Goal: Task Accomplishment & Management: Use online tool/utility

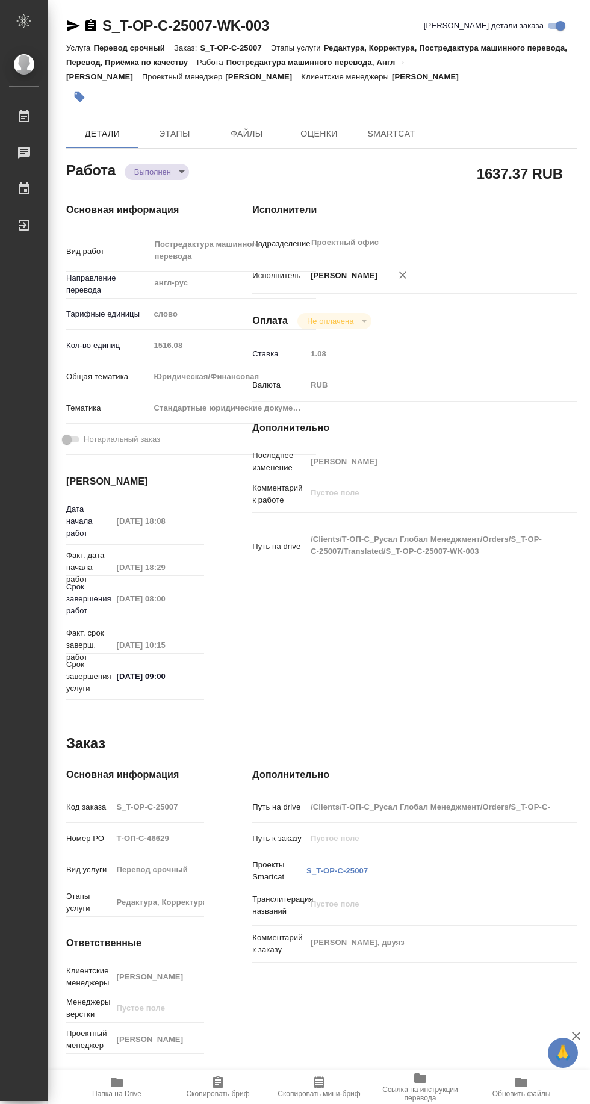
type textarea "x"
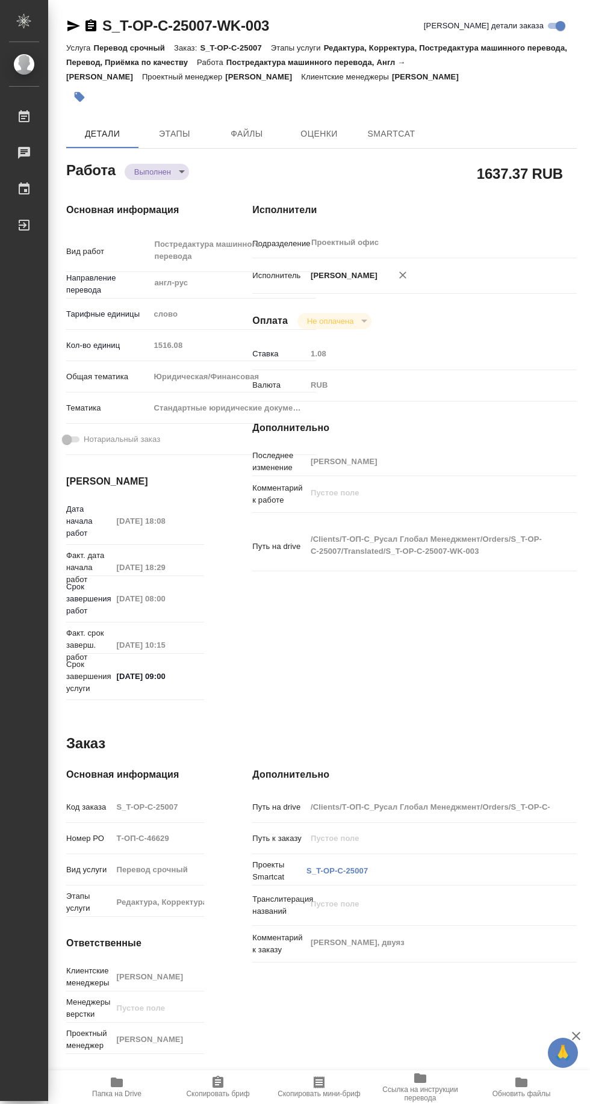
type textarea "x"
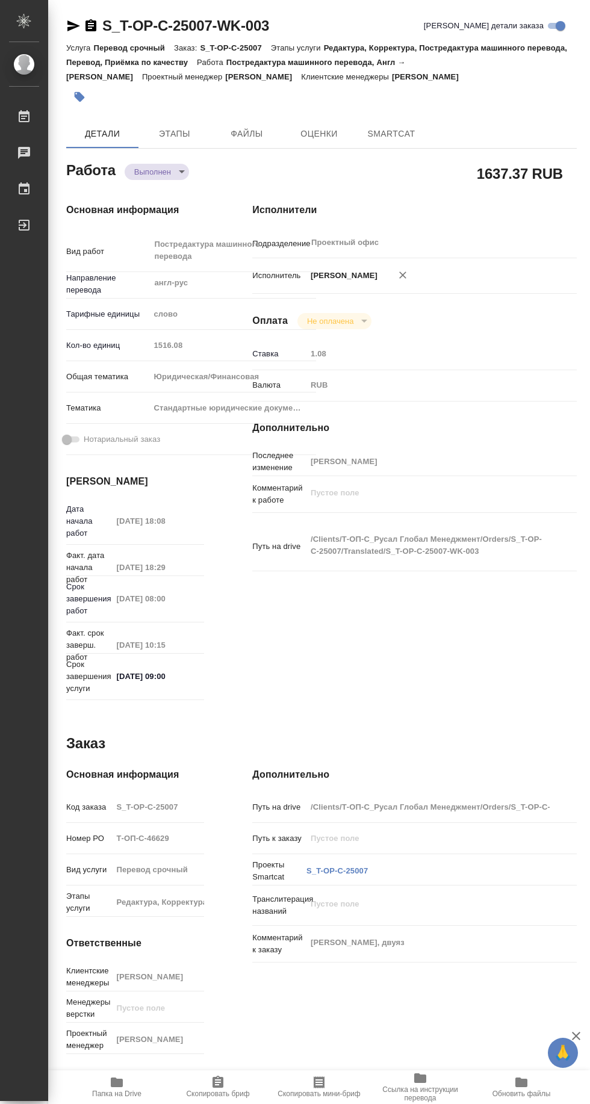
type textarea "x"
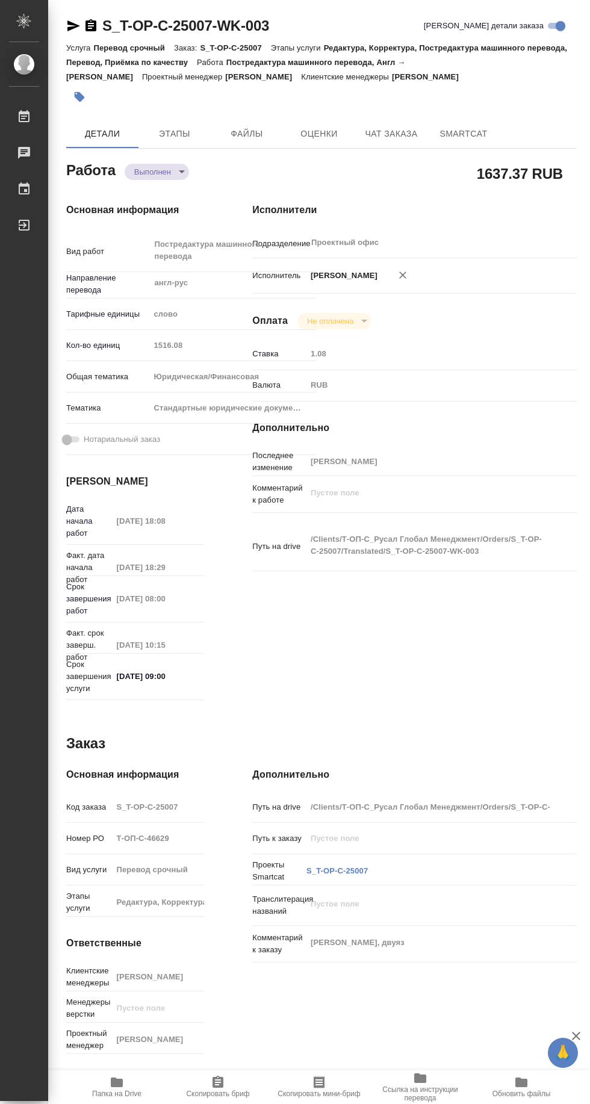
type textarea "x"
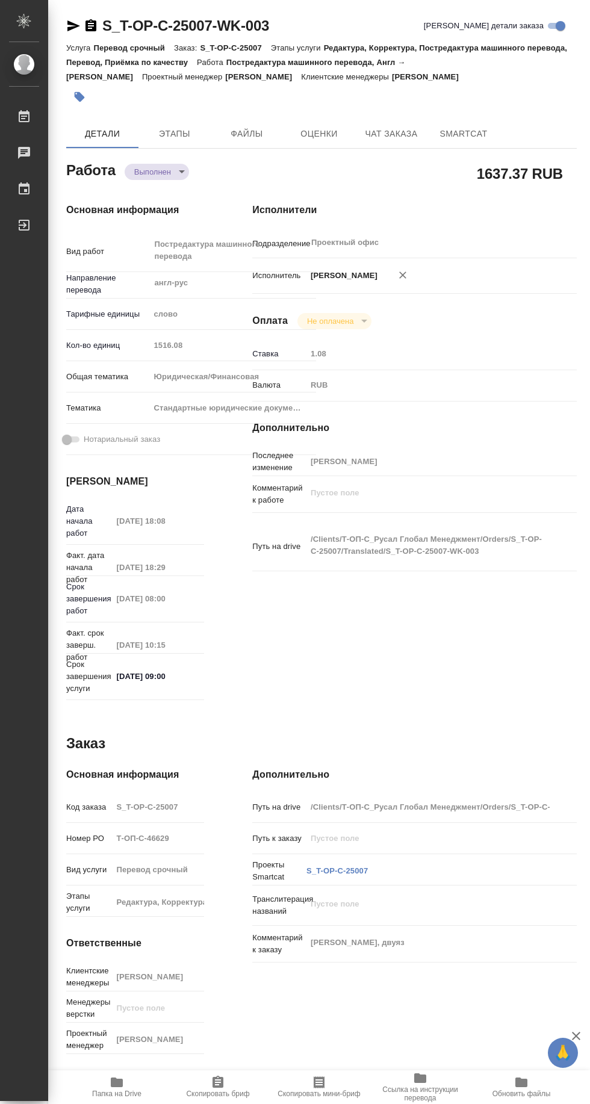
click at [459, 132] on span "SmartCat" at bounding box center [464, 133] width 58 height 15
type textarea "x"
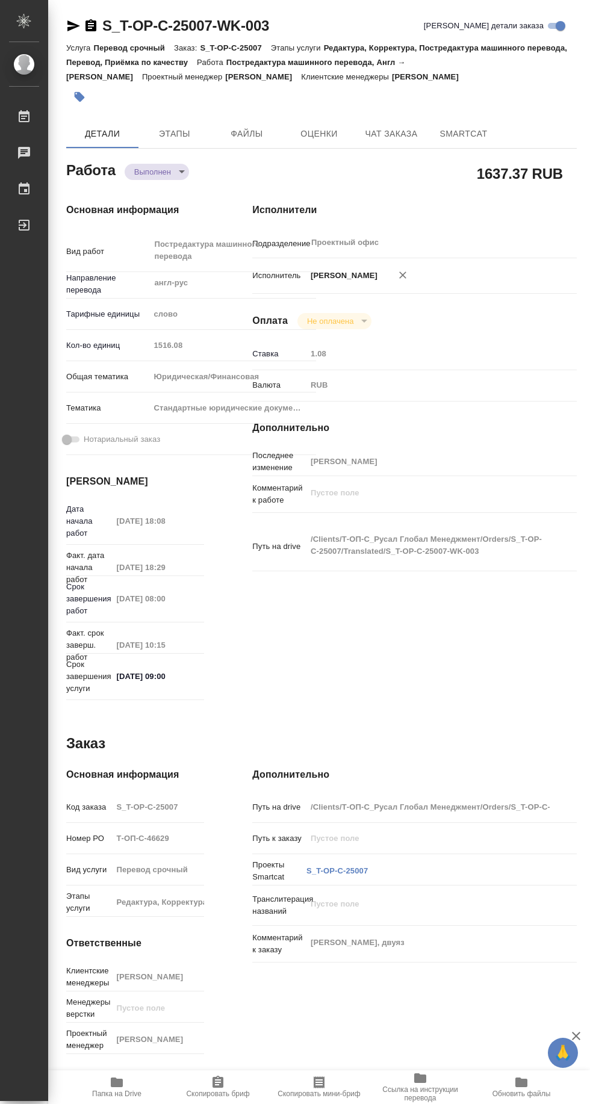
type textarea "x"
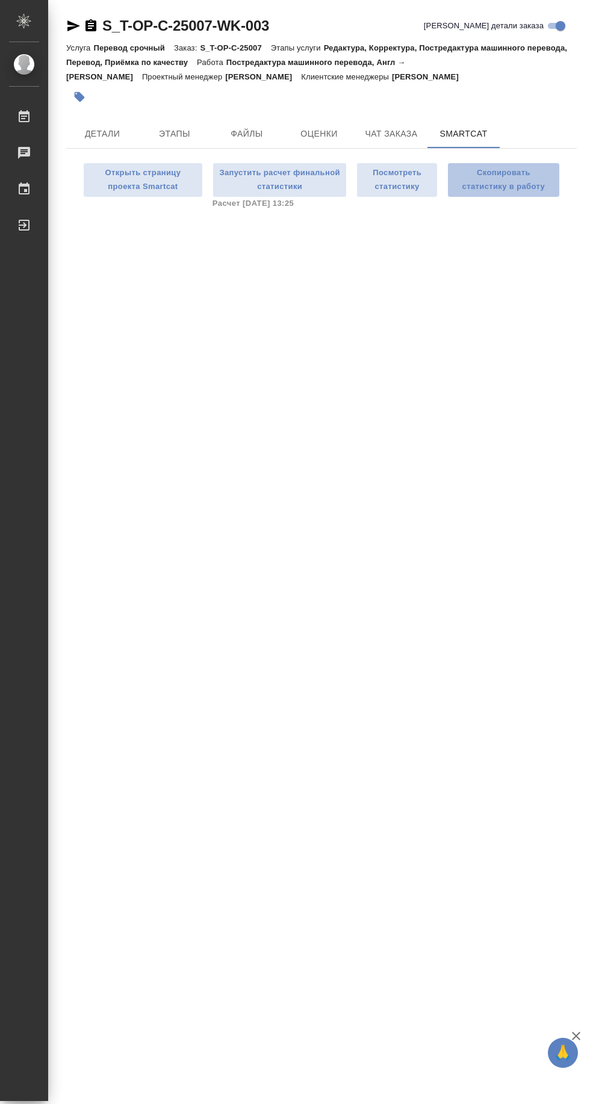
click at [504, 178] on span "Скопировать статистику в работу" at bounding box center [503, 180] width 99 height 28
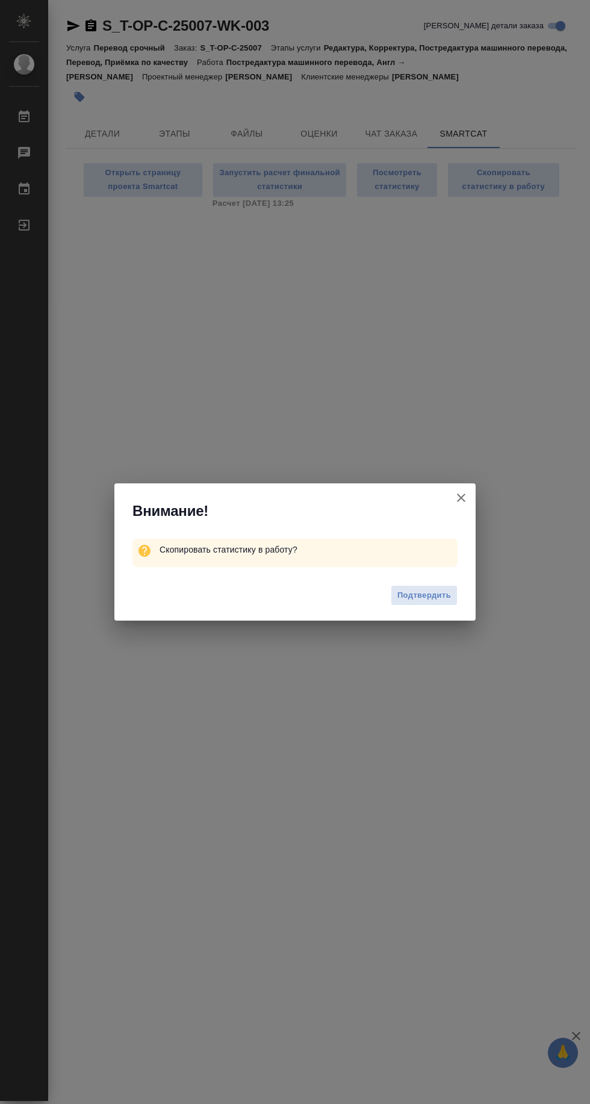
click at [444, 596] on span "Подтвердить" at bounding box center [424, 596] width 54 height 14
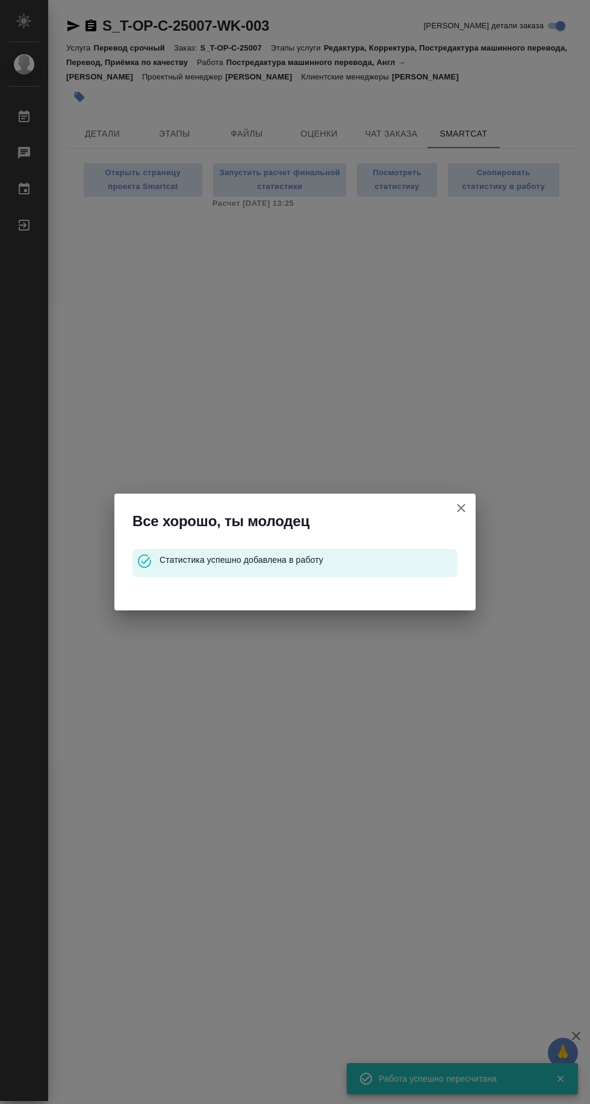
click at [463, 502] on icon "button" at bounding box center [461, 508] width 14 height 14
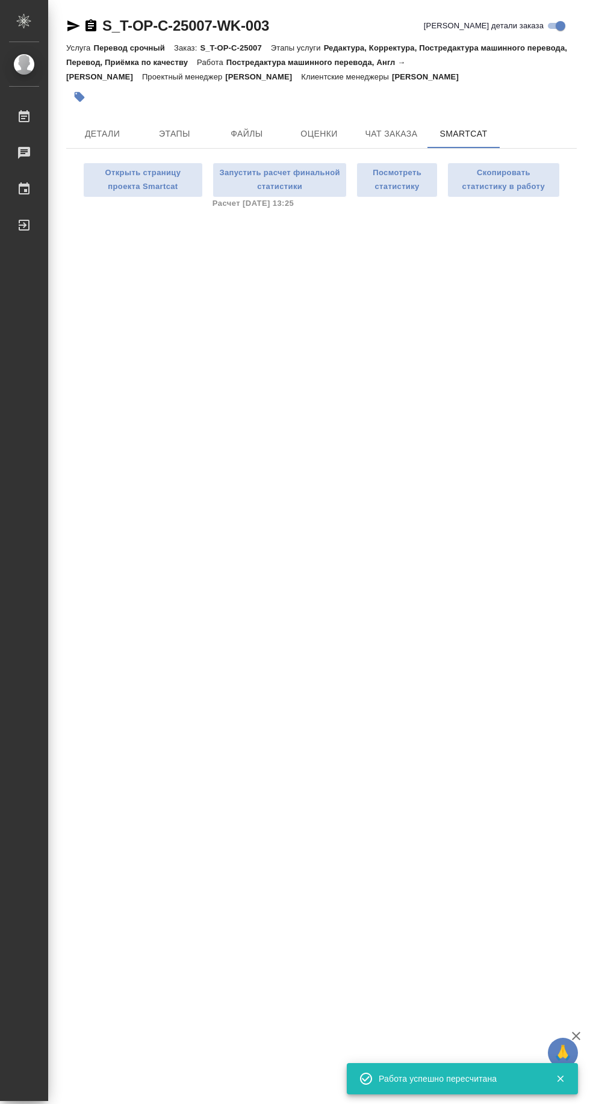
click at [100, 140] on span "Детали" at bounding box center [102, 133] width 58 height 15
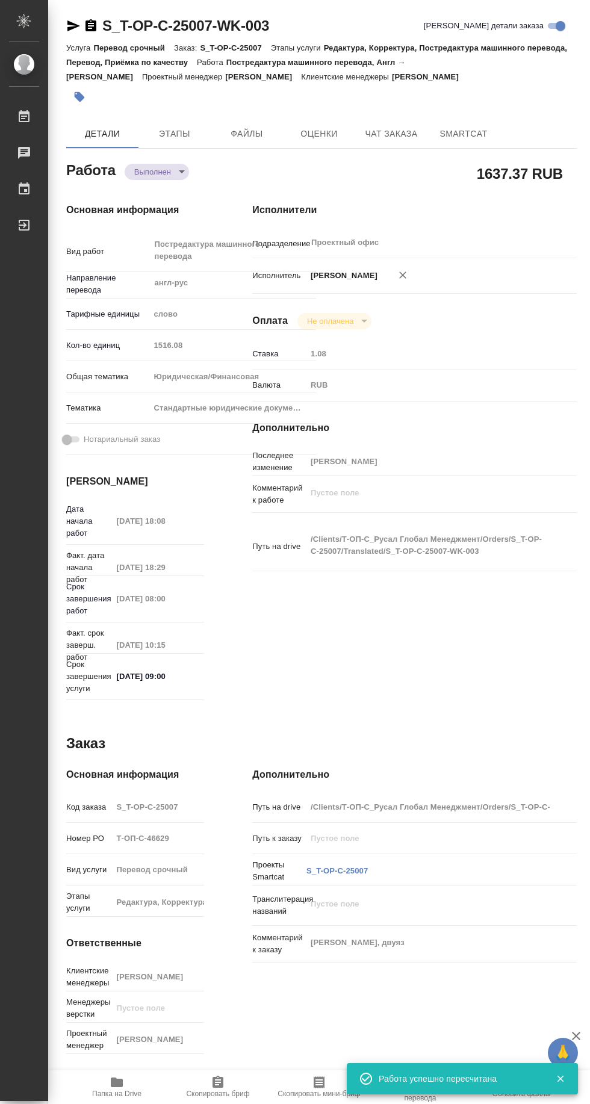
type textarea "x"
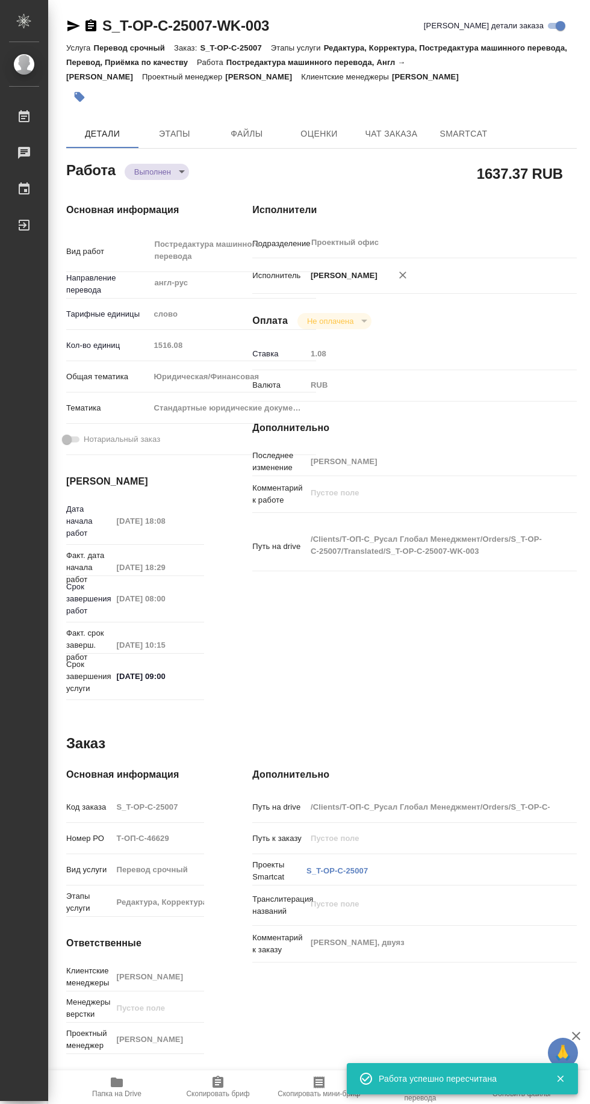
type textarea "x"
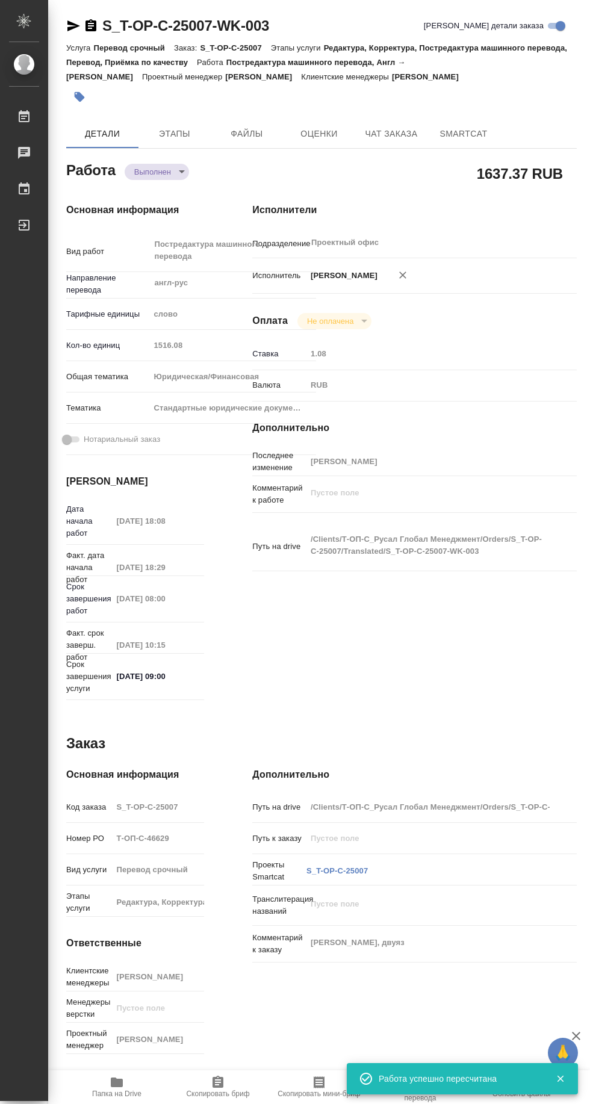
type textarea "x"
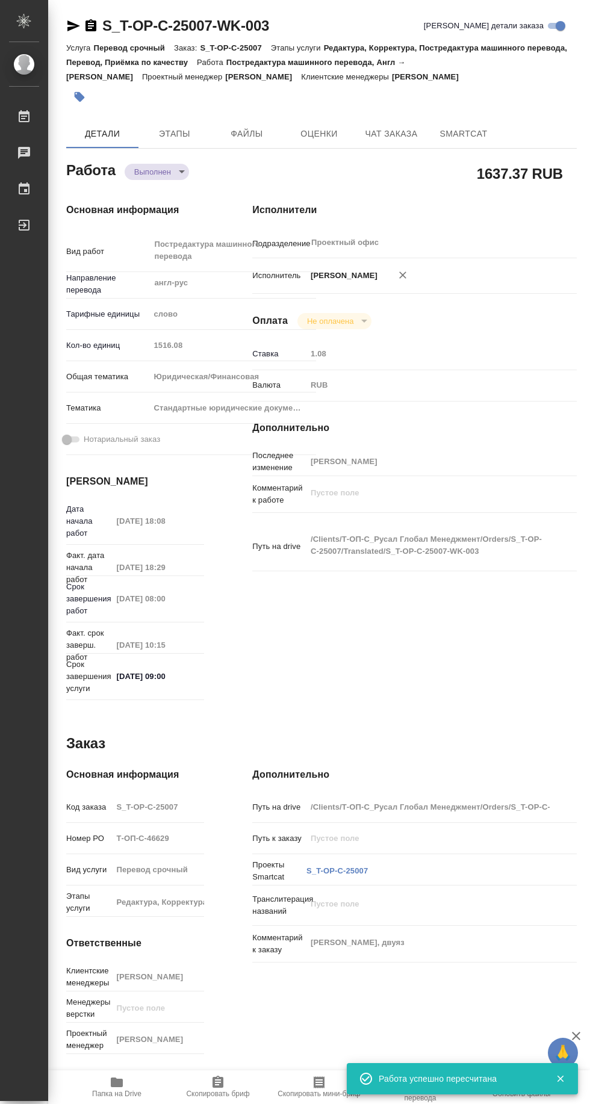
type textarea "x"
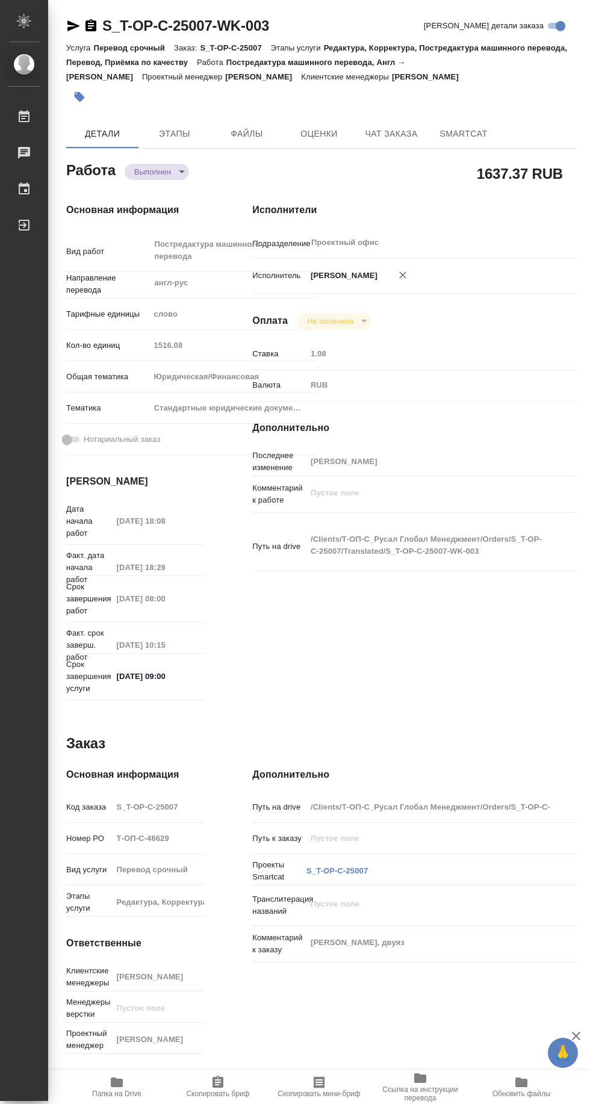
click at [69, 26] on icon "button" at bounding box center [73, 26] width 14 height 14
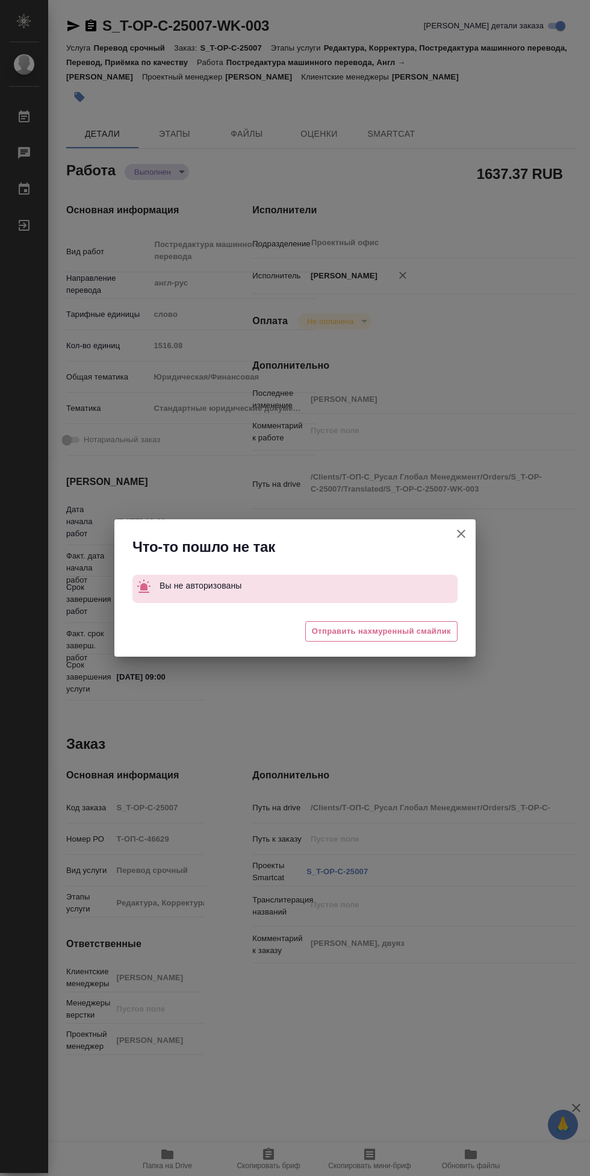
type textarea "x"
